Goal: Participate in discussion: Engage in conversation with other users on a specific topic

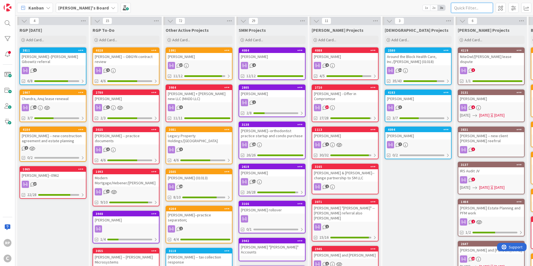
click at [463, 11] on input "text" at bounding box center [472, 8] width 42 height 10
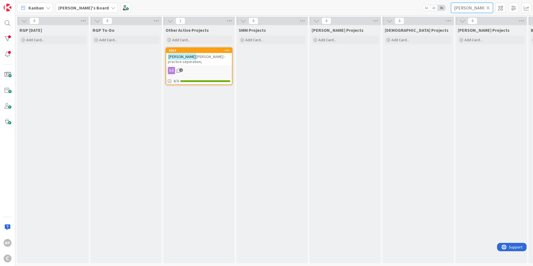
type input "[PERSON_NAME]"
click at [202, 55] on span "[PERSON_NAME]--practice separation;" at bounding box center [197, 59] width 58 height 10
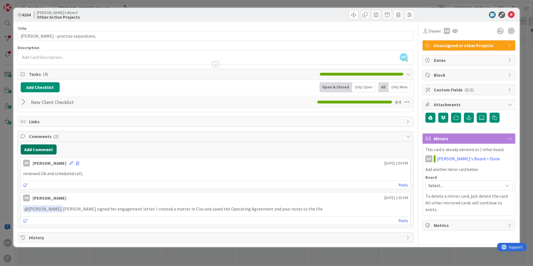
click at [50, 148] on button "Add Comment" at bounding box center [39, 149] width 36 height 10
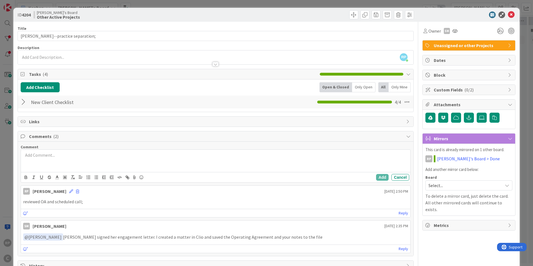
click at [43, 164] on div at bounding box center [215, 161] width 389 height 22
click at [370, 176] on div "Add Cancel" at bounding box center [215, 177] width 389 height 10
click at [371, 176] on div "Add Cancel" at bounding box center [215, 177] width 389 height 10
click at [377, 175] on button "Add" at bounding box center [382, 177] width 13 height 7
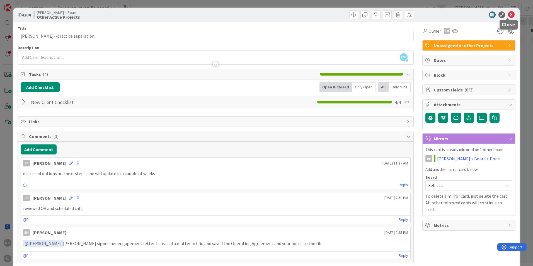
click at [508, 17] on icon at bounding box center [510, 14] width 7 height 7
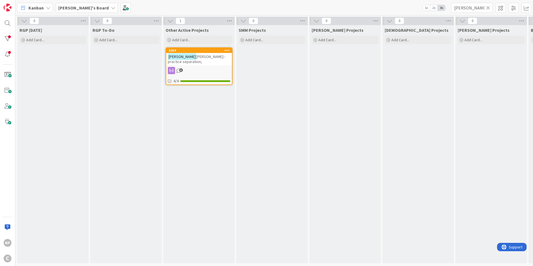
click at [487, 7] on icon at bounding box center [488, 7] width 4 height 5
